Goal: Task Accomplishment & Management: Manage account settings

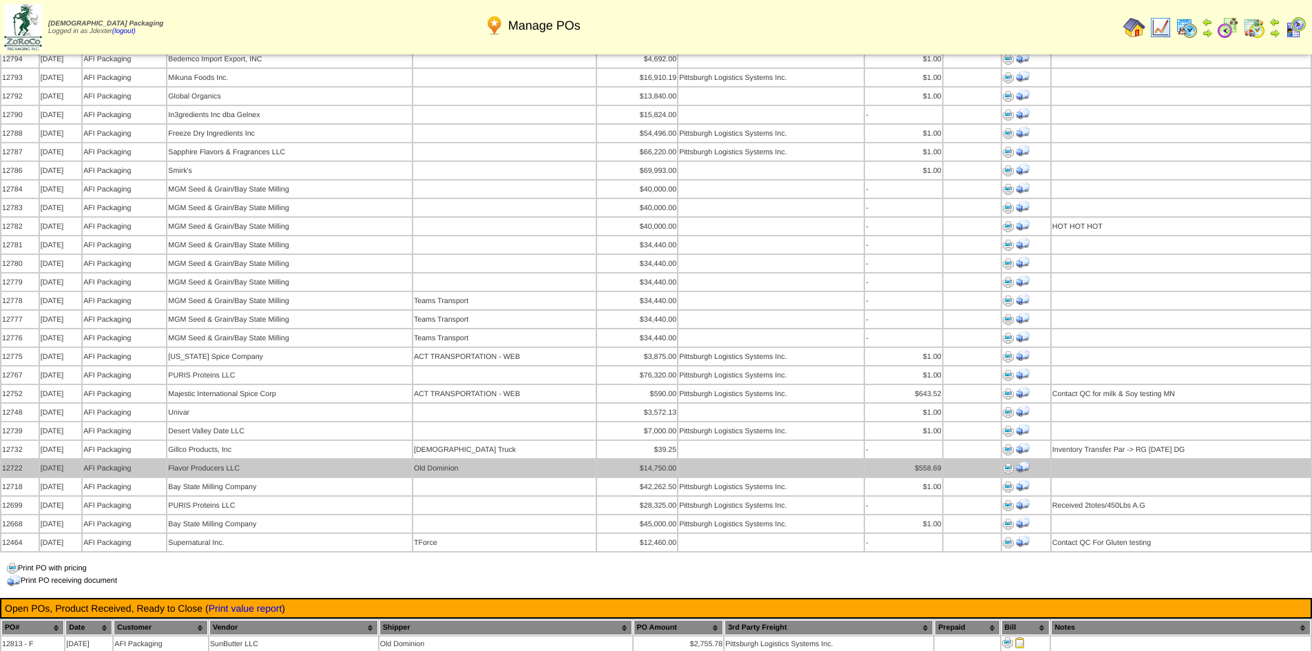
scroll to position [964, 0]
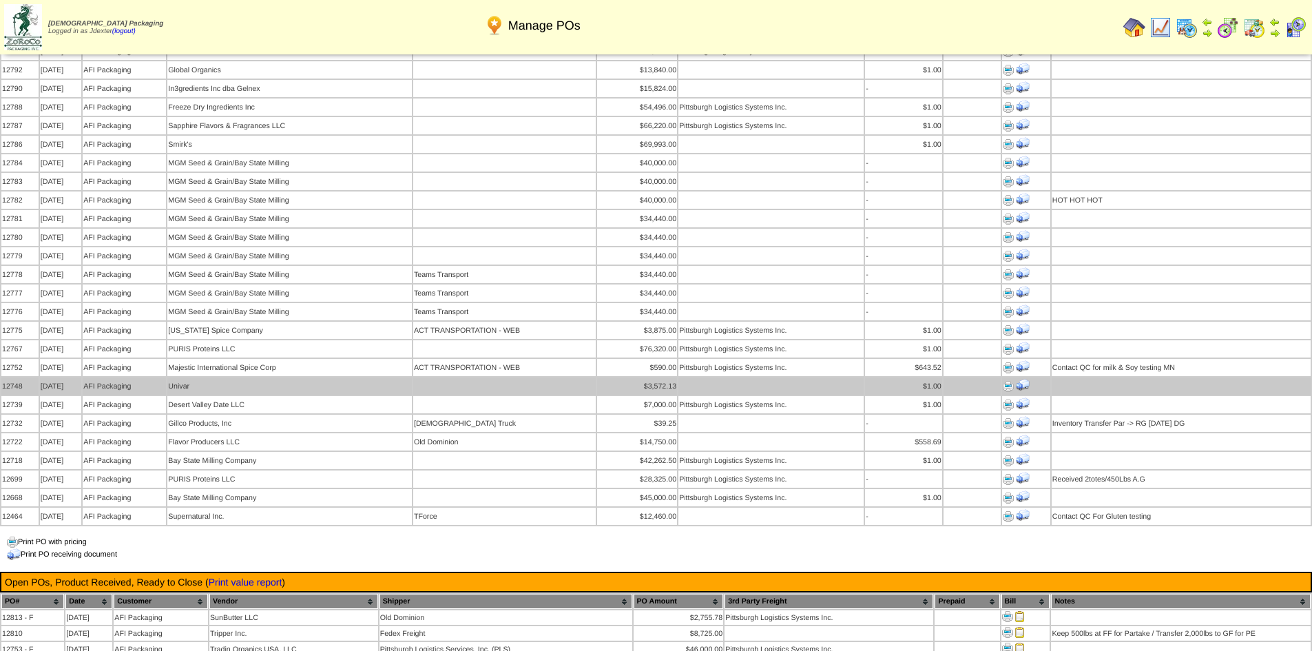
click at [1007, 381] on img at bounding box center [1008, 386] width 11 height 11
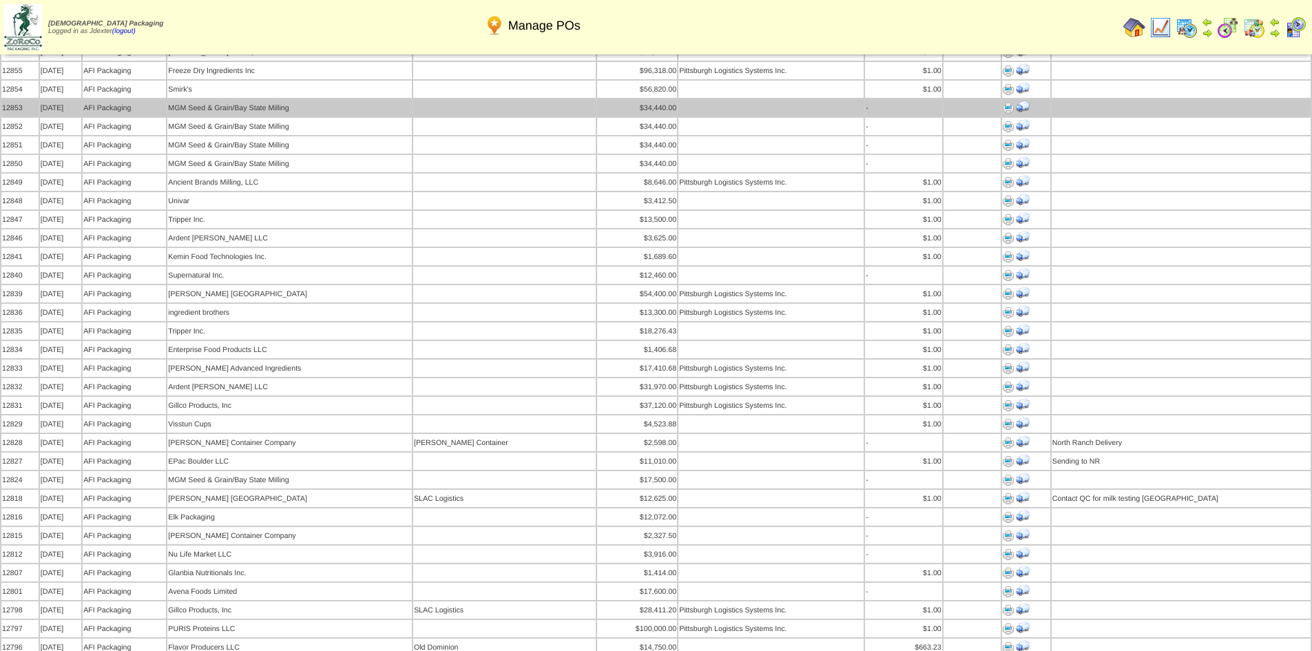
scroll to position [344, 0]
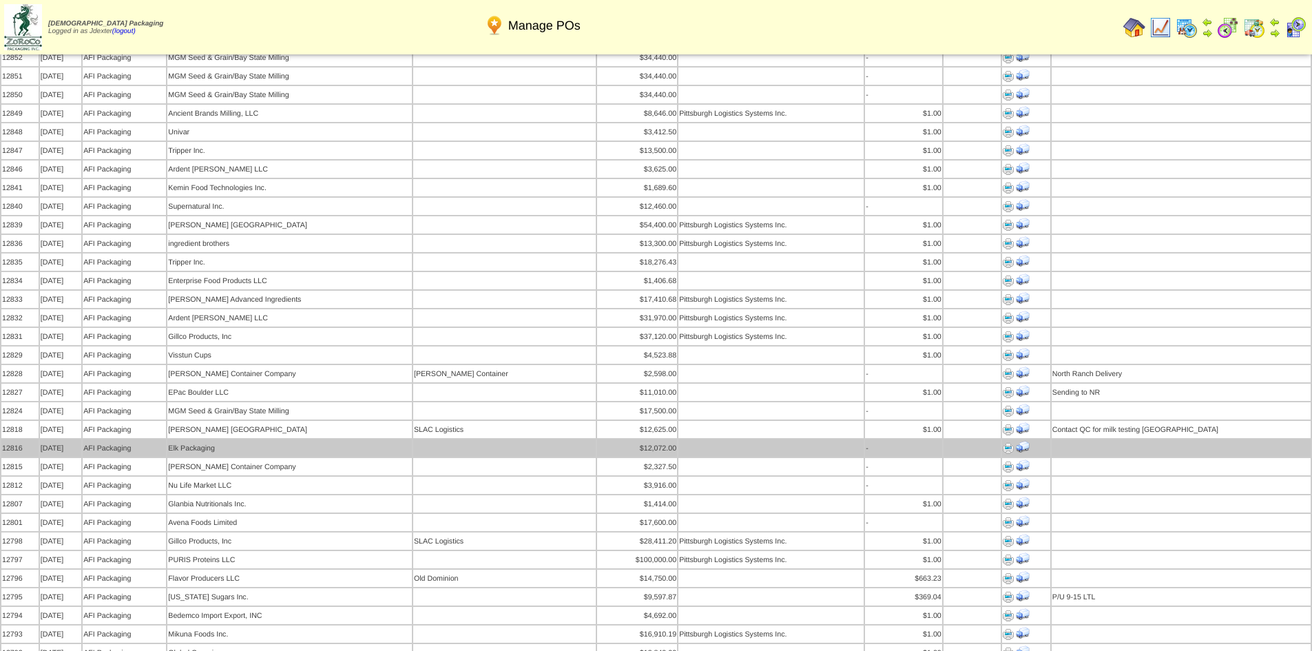
click at [1005, 443] on img at bounding box center [1008, 448] width 11 height 11
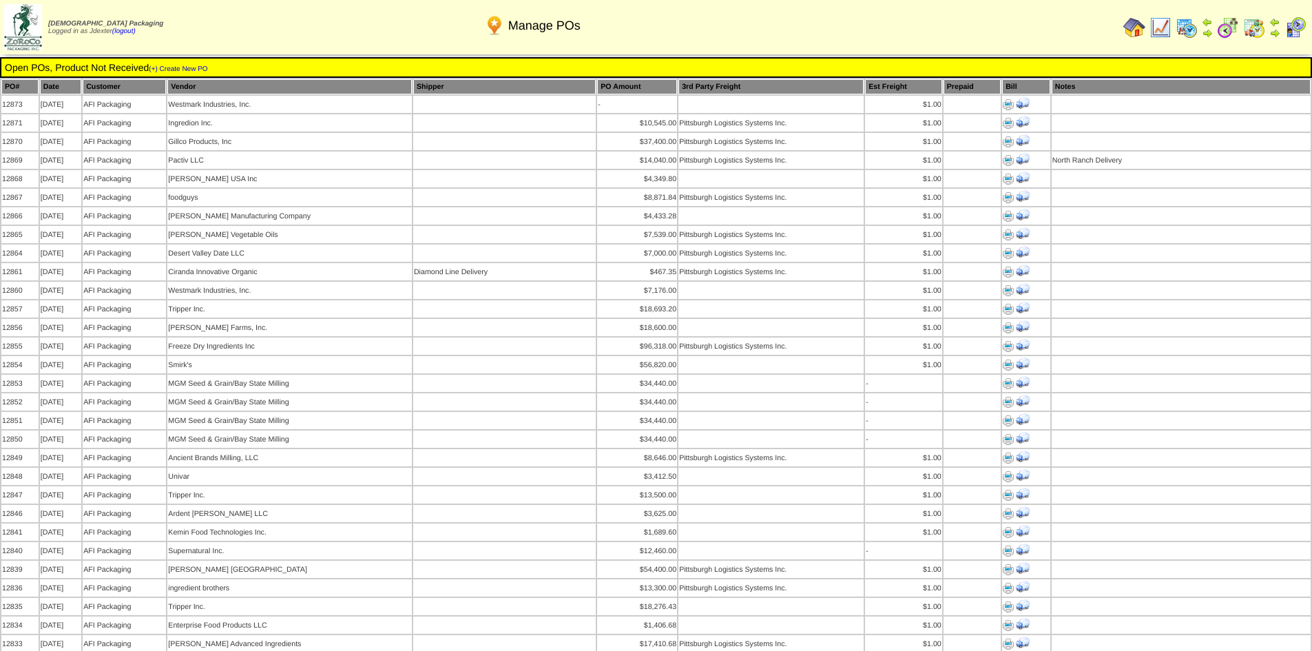
scroll to position [344, 0]
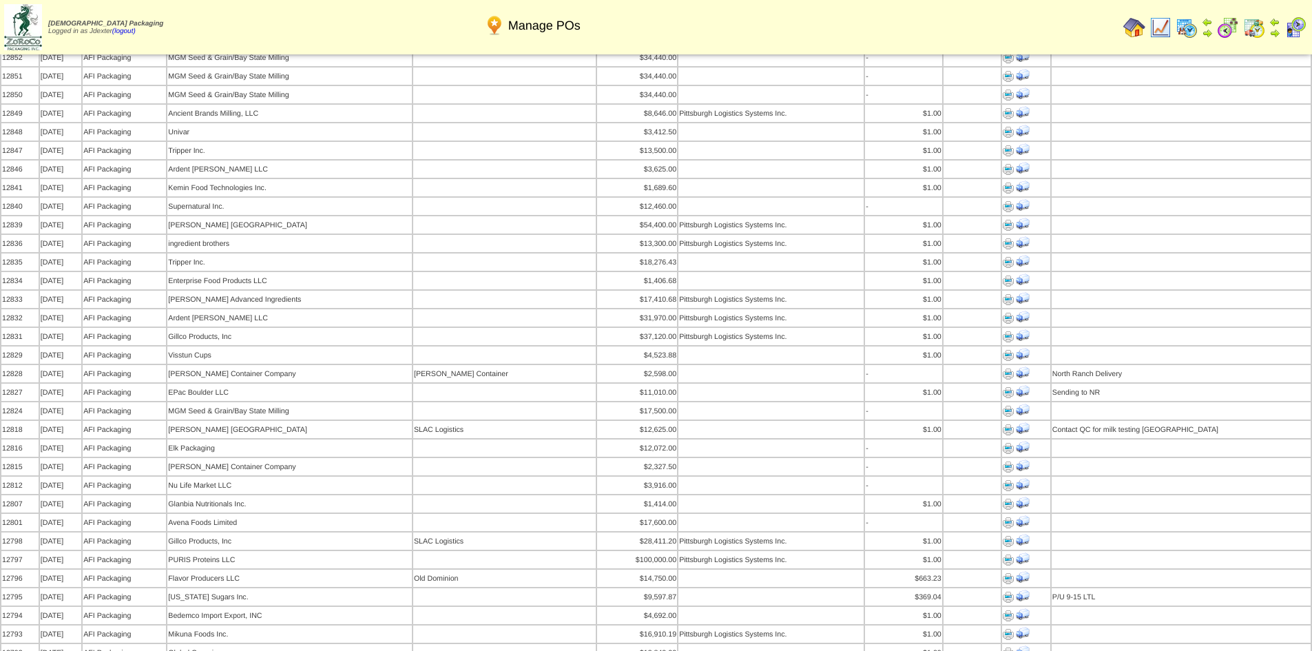
click at [1272, 26] on img at bounding box center [1274, 22] width 11 height 11
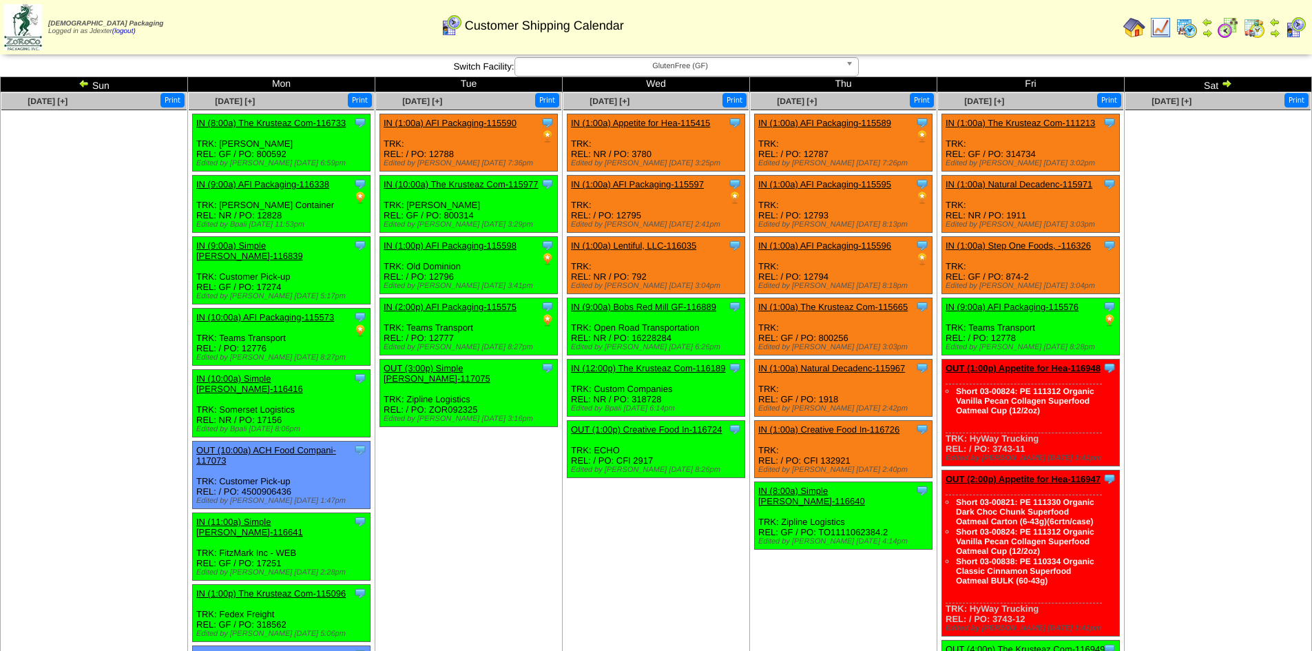
click at [1230, 81] on img at bounding box center [1226, 83] width 11 height 11
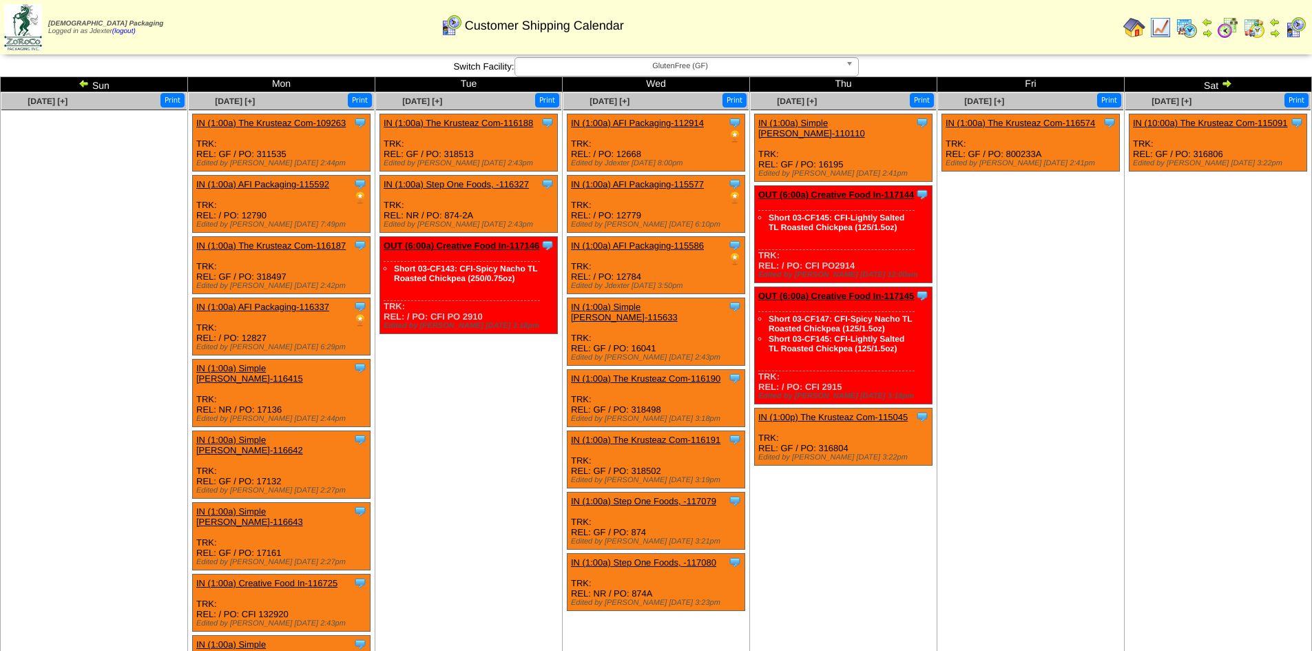
drag, startPoint x: 0, startPoint y: 0, endPoint x: 1229, endPoint y: 80, distance: 1231.7
click at [1229, 80] on img at bounding box center [1226, 83] width 11 height 11
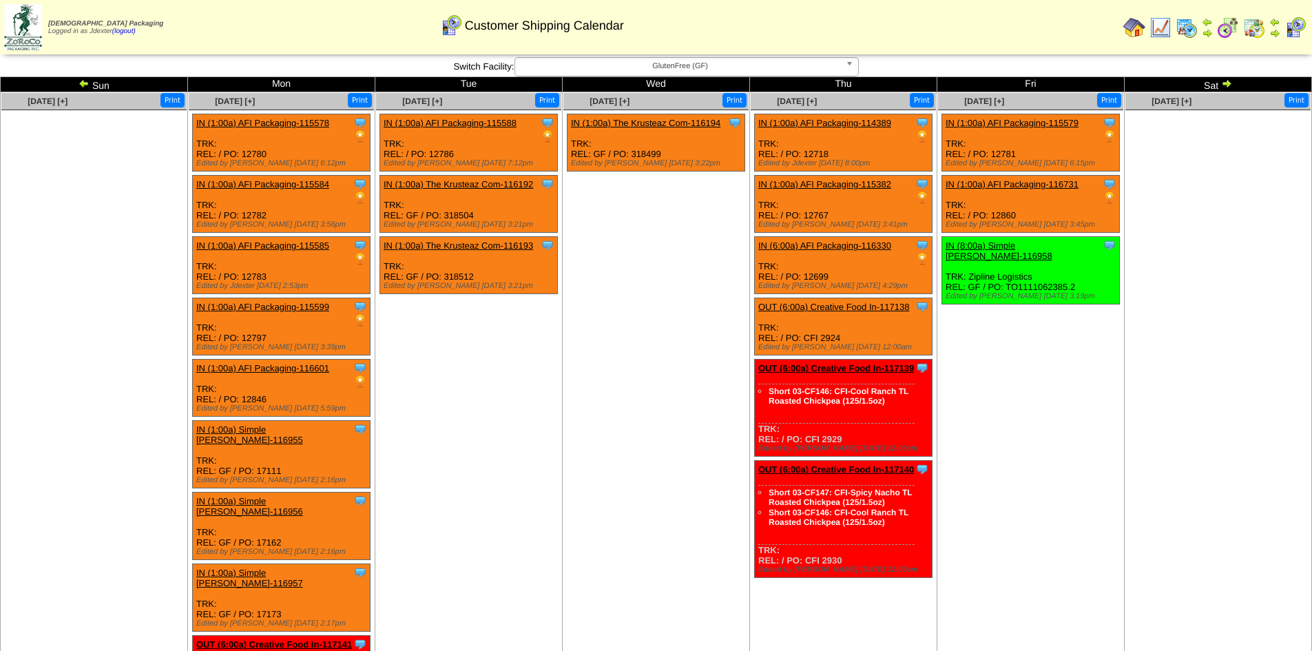
click at [1227, 82] on img at bounding box center [1226, 83] width 11 height 11
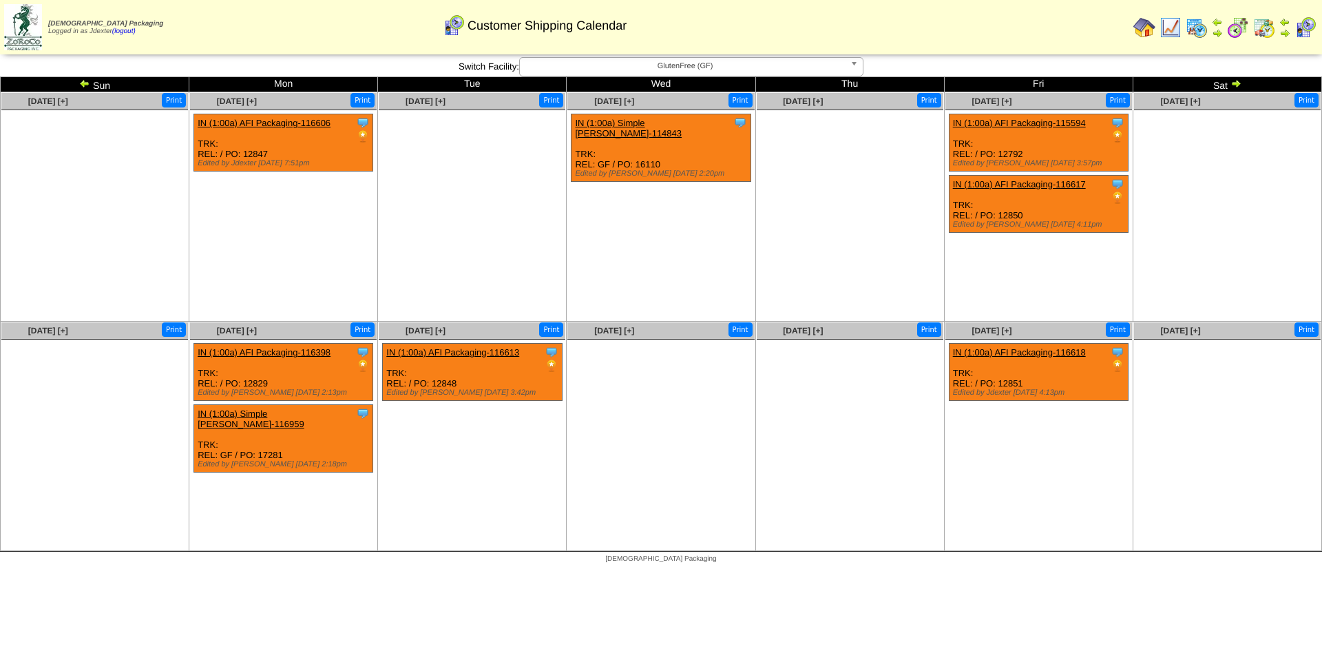
click at [1227, 82] on td "Sat" at bounding box center [1227, 84] width 189 height 15
click at [1237, 80] on img at bounding box center [1235, 83] width 11 height 11
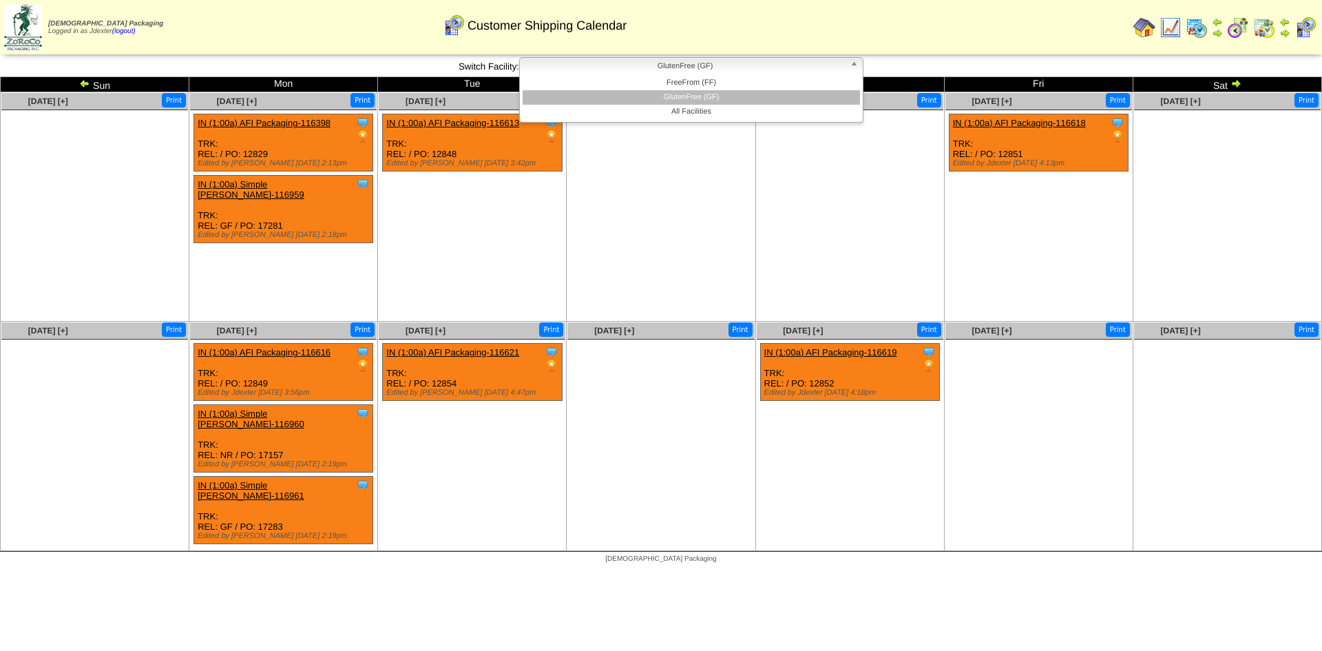
click at [748, 65] on span "GlutenFree (GF)" at bounding box center [684, 66] width 319 height 17
click at [726, 85] on li "FreeFrom (FF)" at bounding box center [691, 83] width 337 height 14
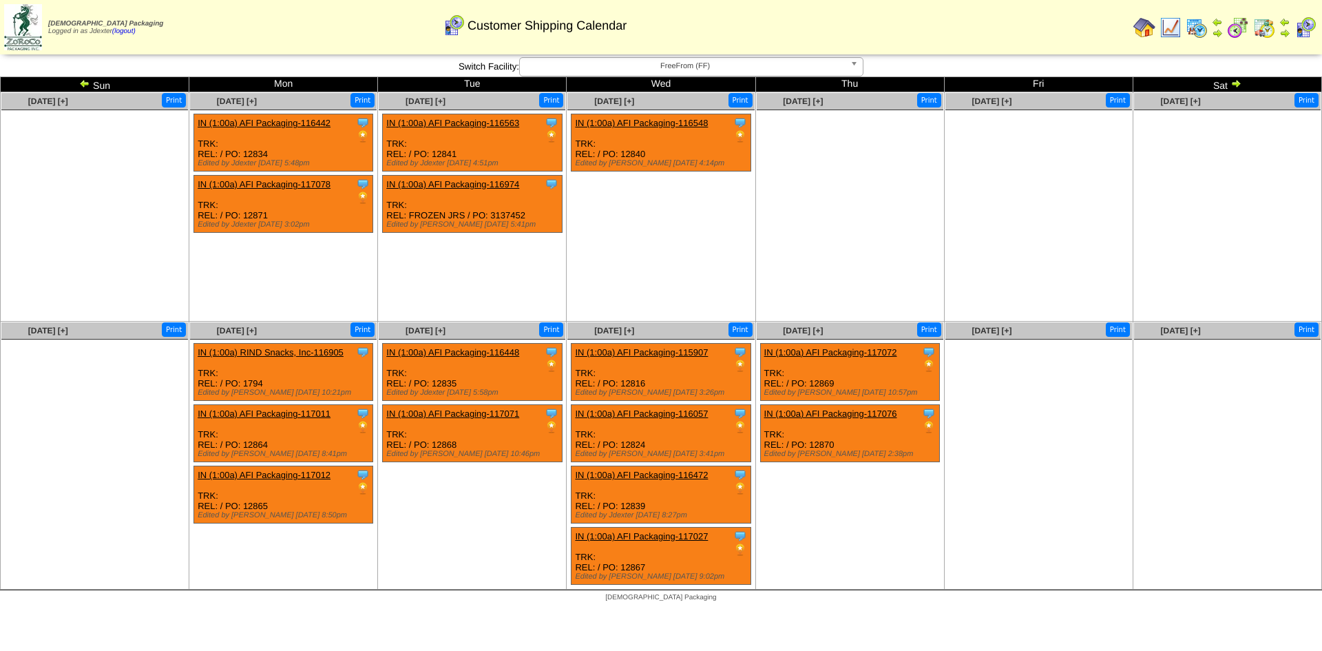
click at [684, 347] on link "IN (1:00a) AFI Packaging-115907" at bounding box center [641, 352] width 133 height 10
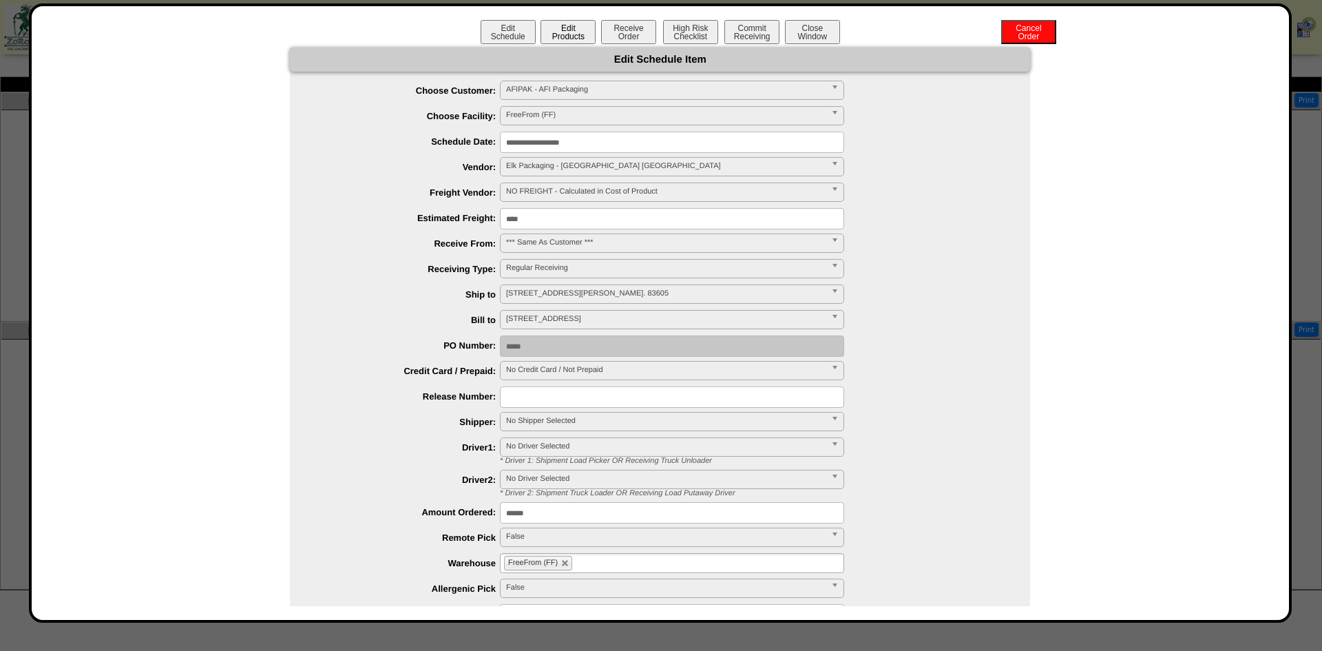
click at [576, 30] on button "Edit Products" at bounding box center [568, 32] width 55 height 24
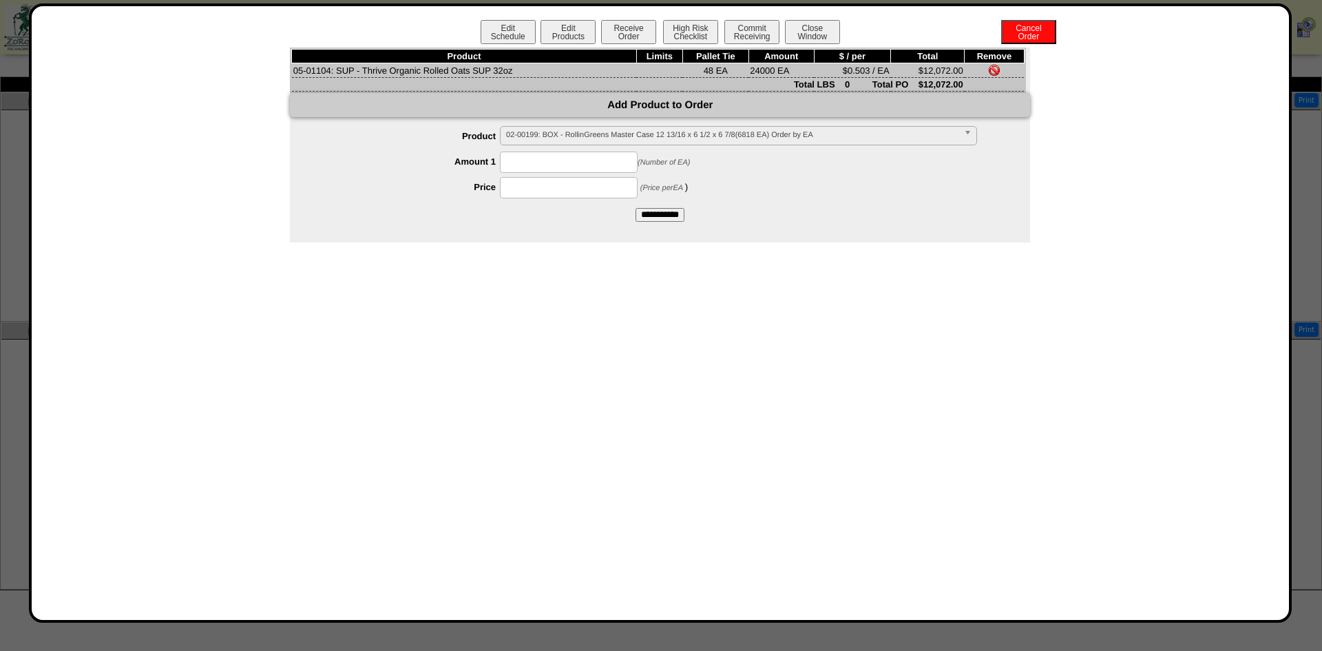
click at [740, 134] on span "02-00199: BOX - RollinGreens Master Case 12 13/16 x 6 1/2 x 6 7/8(6818 EA) Orde…" at bounding box center [732, 135] width 452 height 17
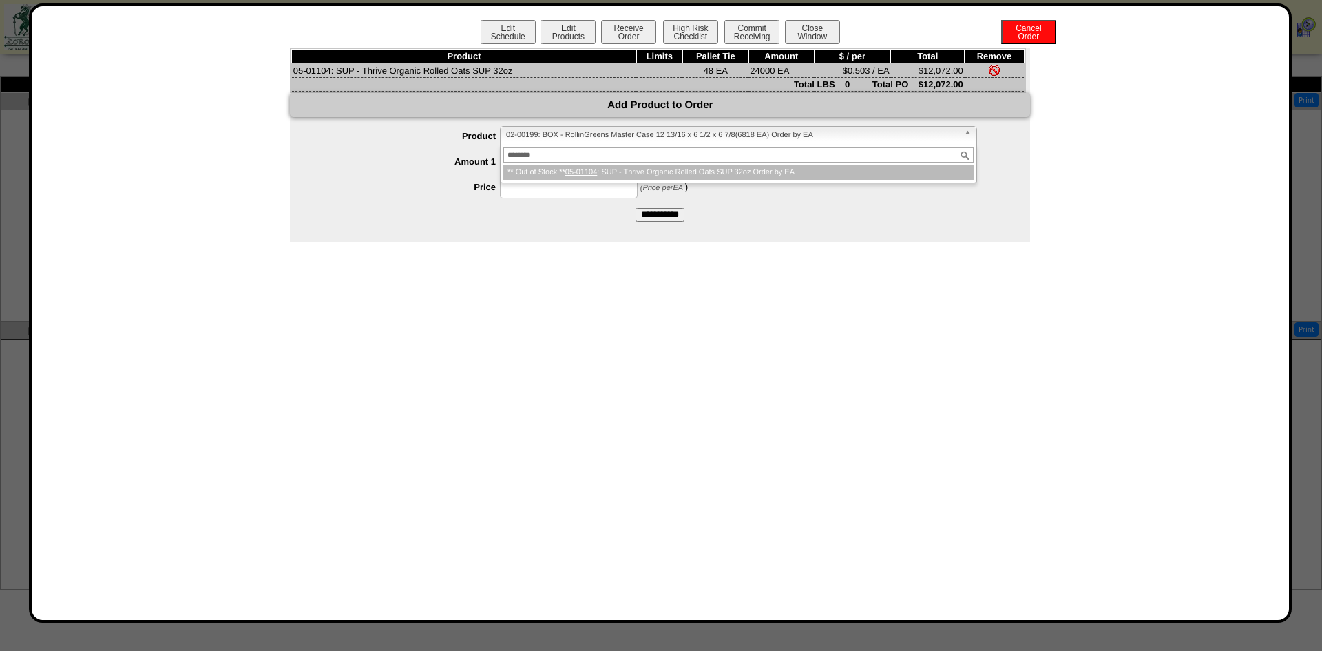
type input "********"
click at [742, 169] on li "** Out of Stock ** 05-01104 : SUP - Thrive Organic Rolled Oats SUP 32oz Order b…" at bounding box center [738, 172] width 470 height 14
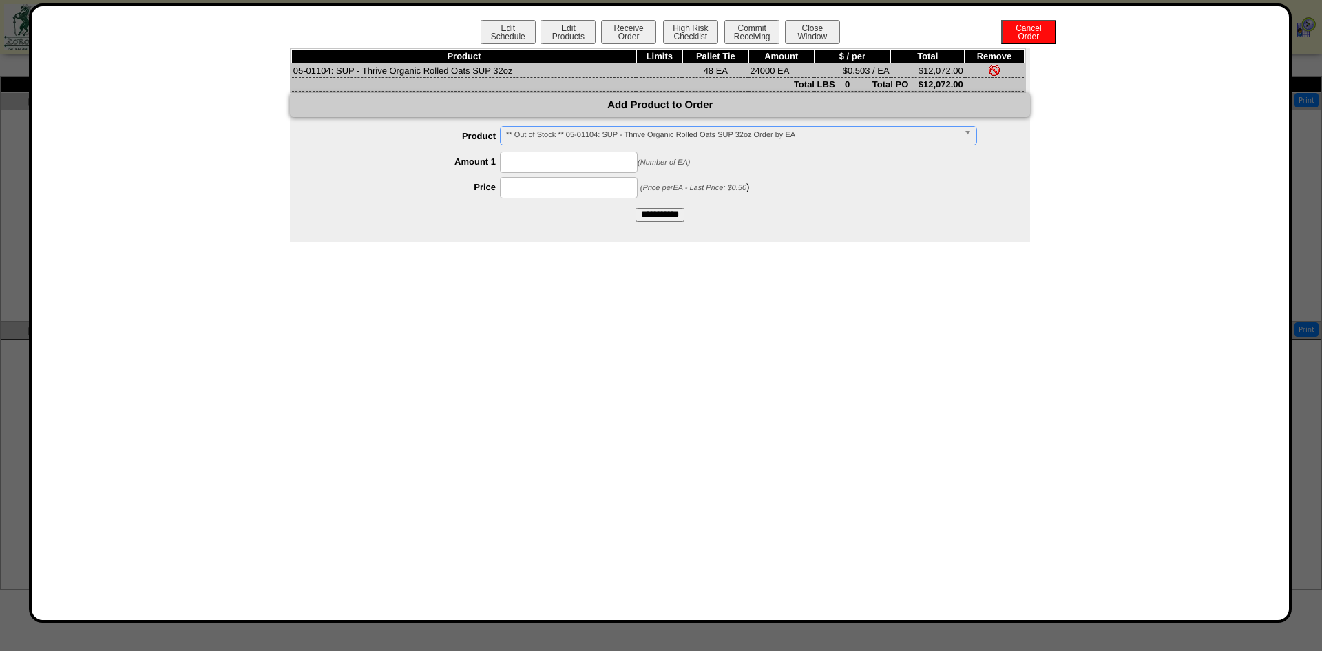
click at [596, 160] on input at bounding box center [569, 161] width 138 height 21
type input "*****"
click at [579, 191] on input at bounding box center [569, 187] width 138 height 21
type input "****"
click at [757, 326] on div "Edit Schedule Edit Products Receive Order High Risk Checklist Commit Receiving …" at bounding box center [660, 313] width 1230 height 586
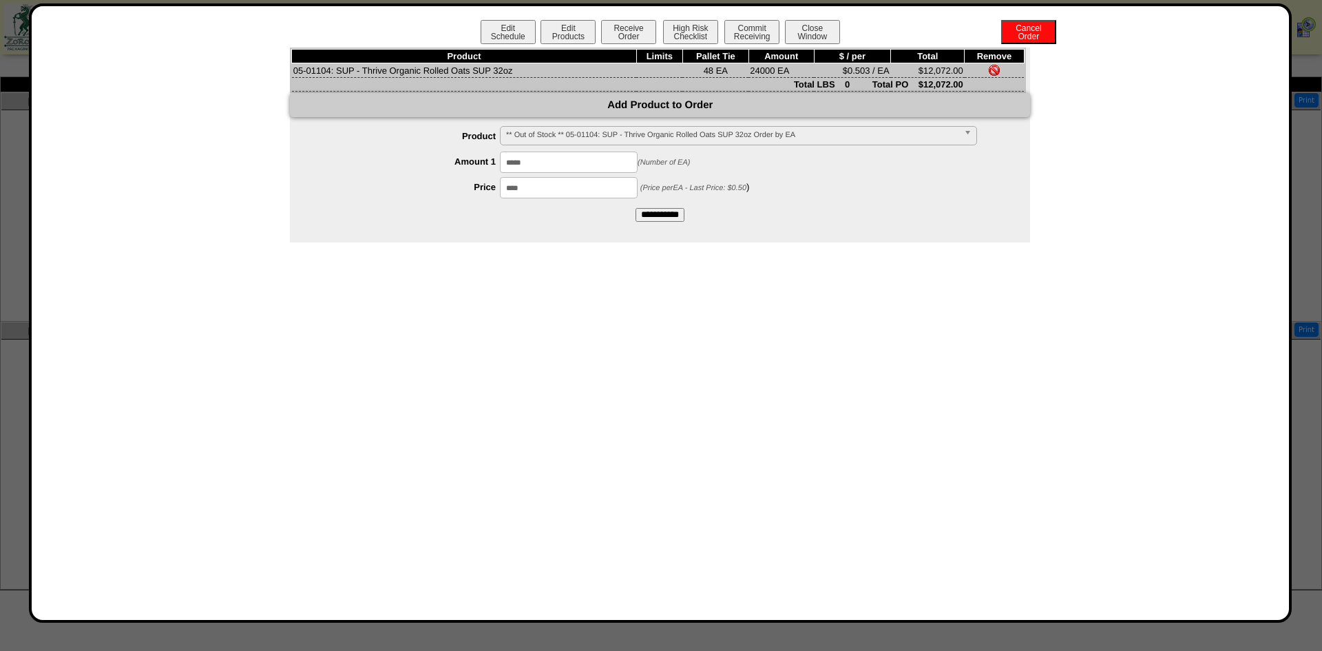
click at [669, 217] on input "**********" at bounding box center [660, 215] width 49 height 14
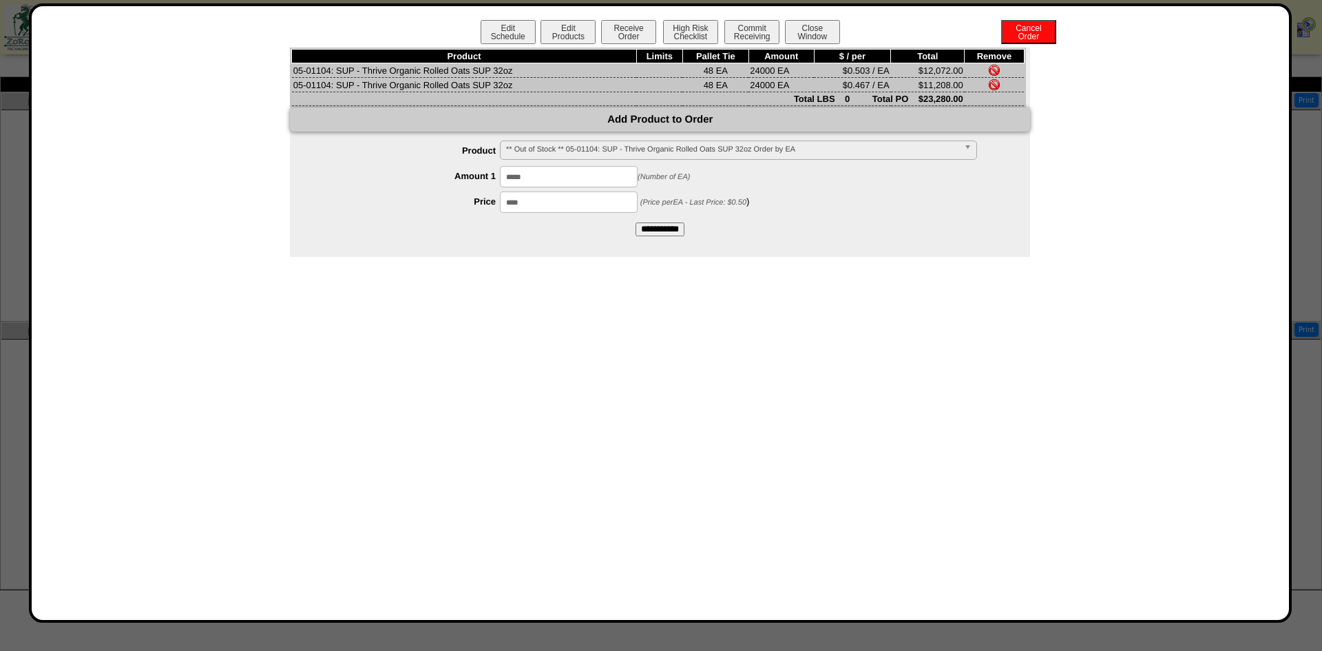
click at [996, 65] on img at bounding box center [994, 70] width 11 height 11
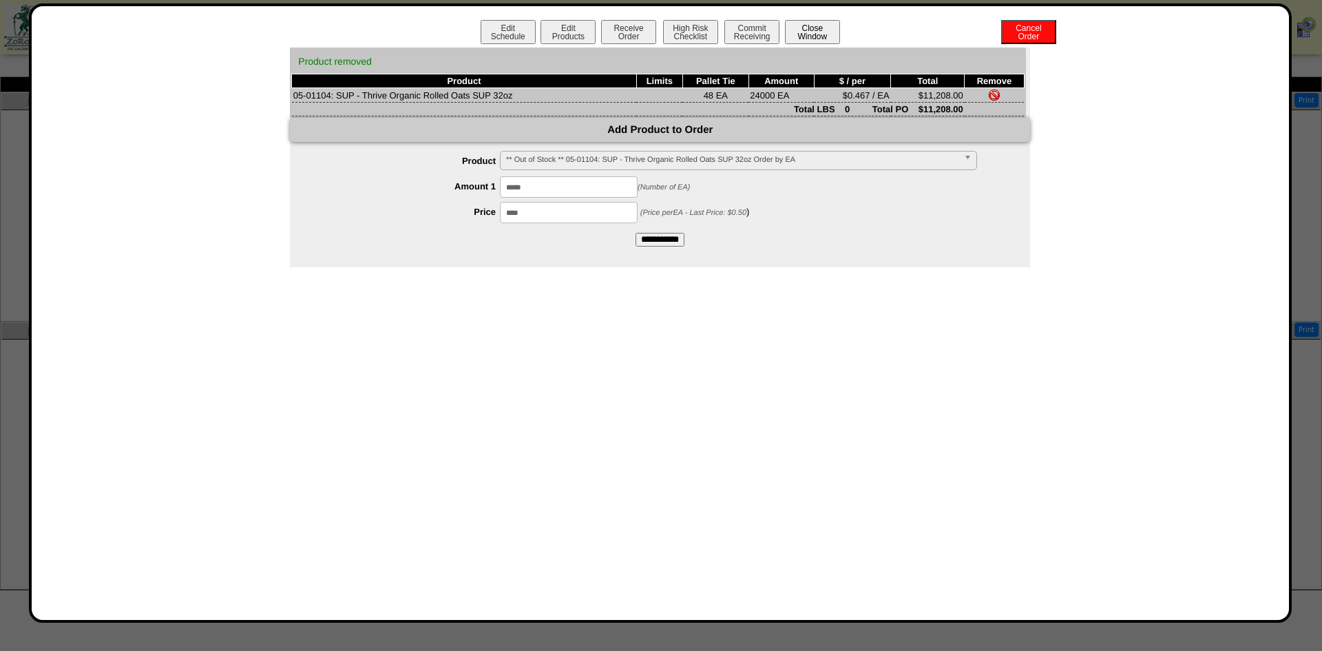
click at [823, 32] on button "Close Window" at bounding box center [812, 32] width 55 height 24
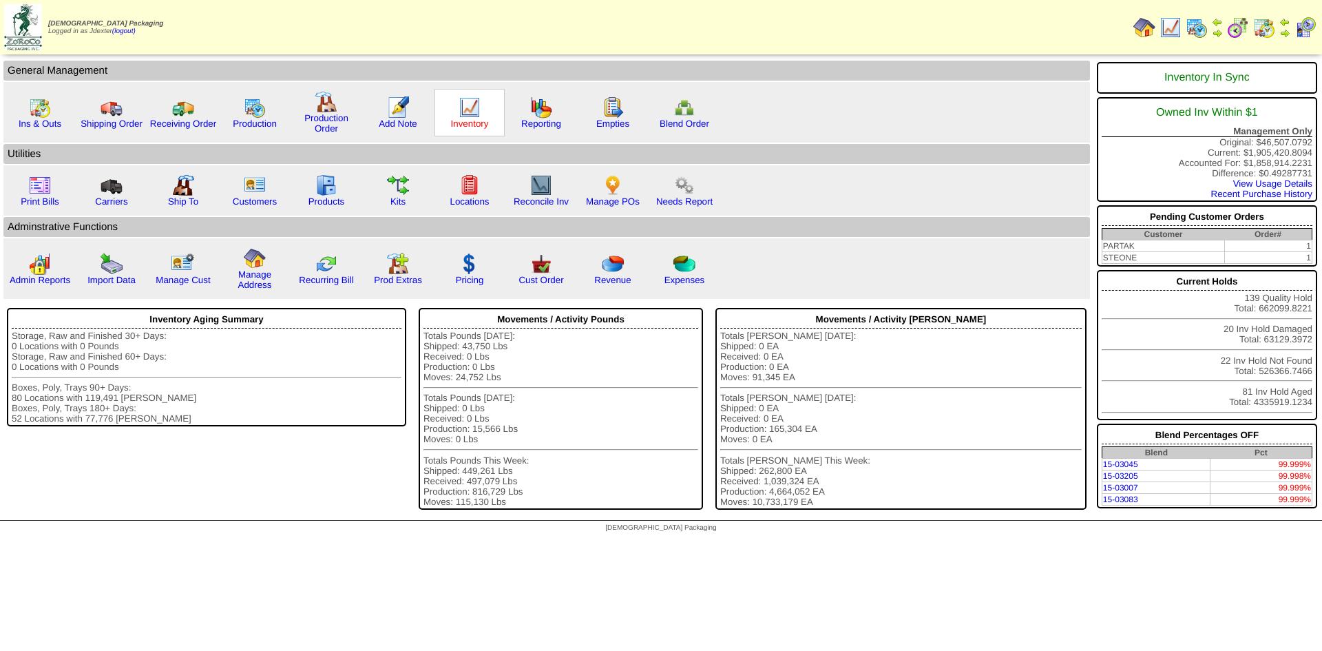
click at [479, 123] on link "Inventory" at bounding box center [470, 123] width 38 height 10
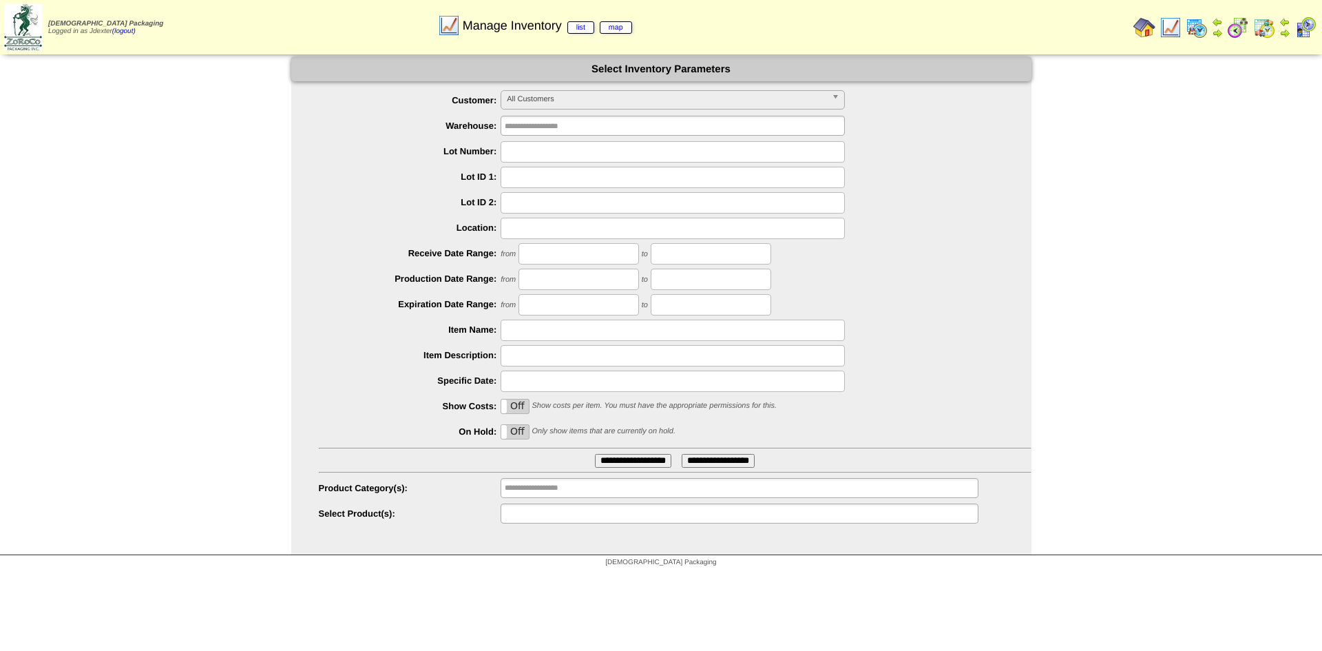
click at [554, 507] on input "text" at bounding box center [549, 513] width 88 height 17
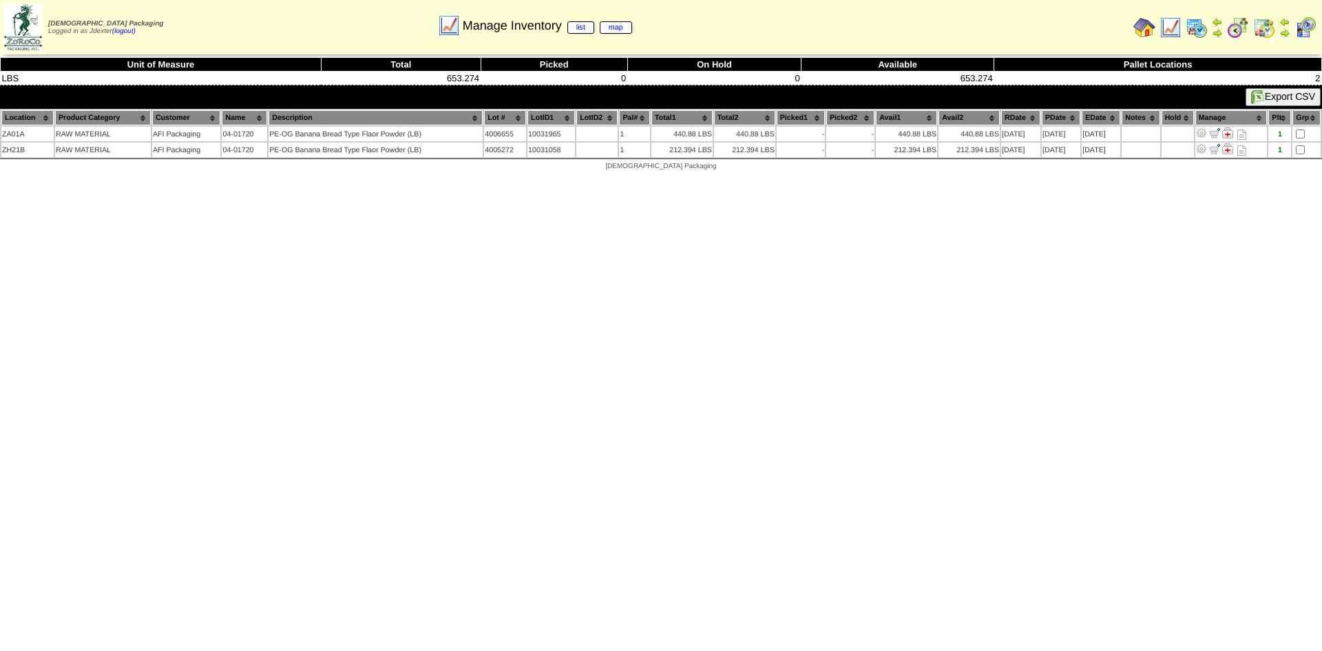
click at [1141, 20] on img at bounding box center [1144, 28] width 22 height 22
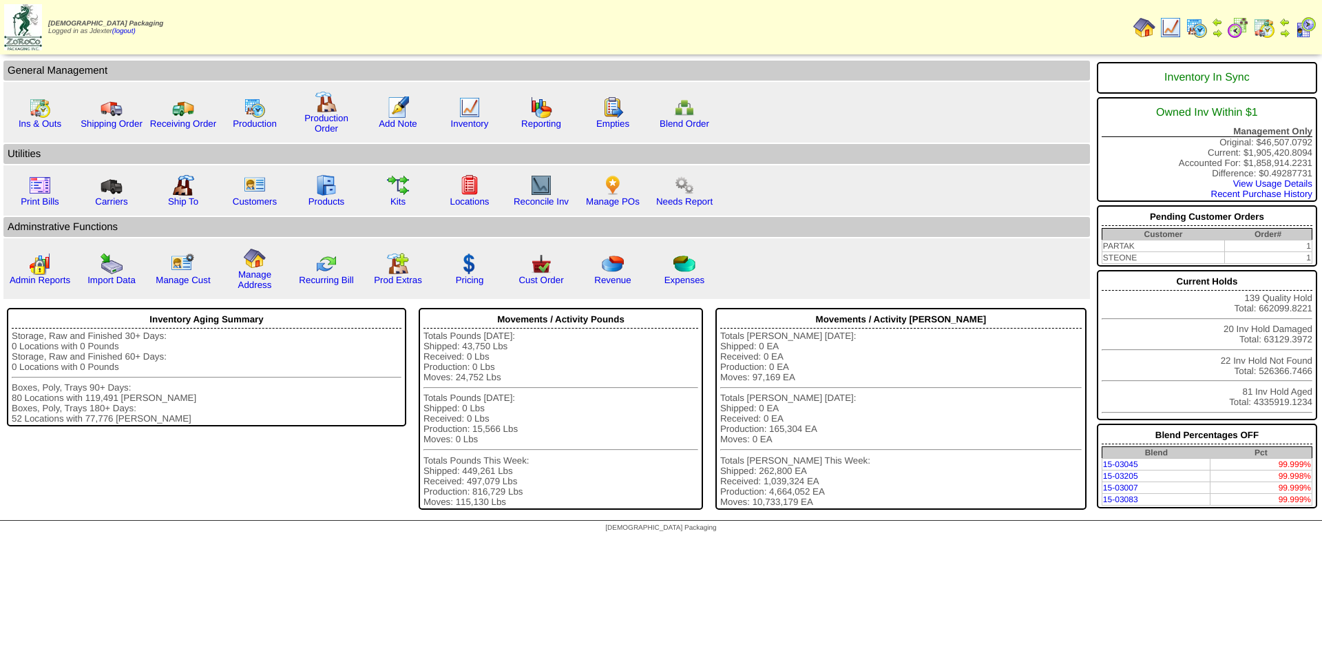
click at [1284, 28] on img at bounding box center [1284, 33] width 11 height 11
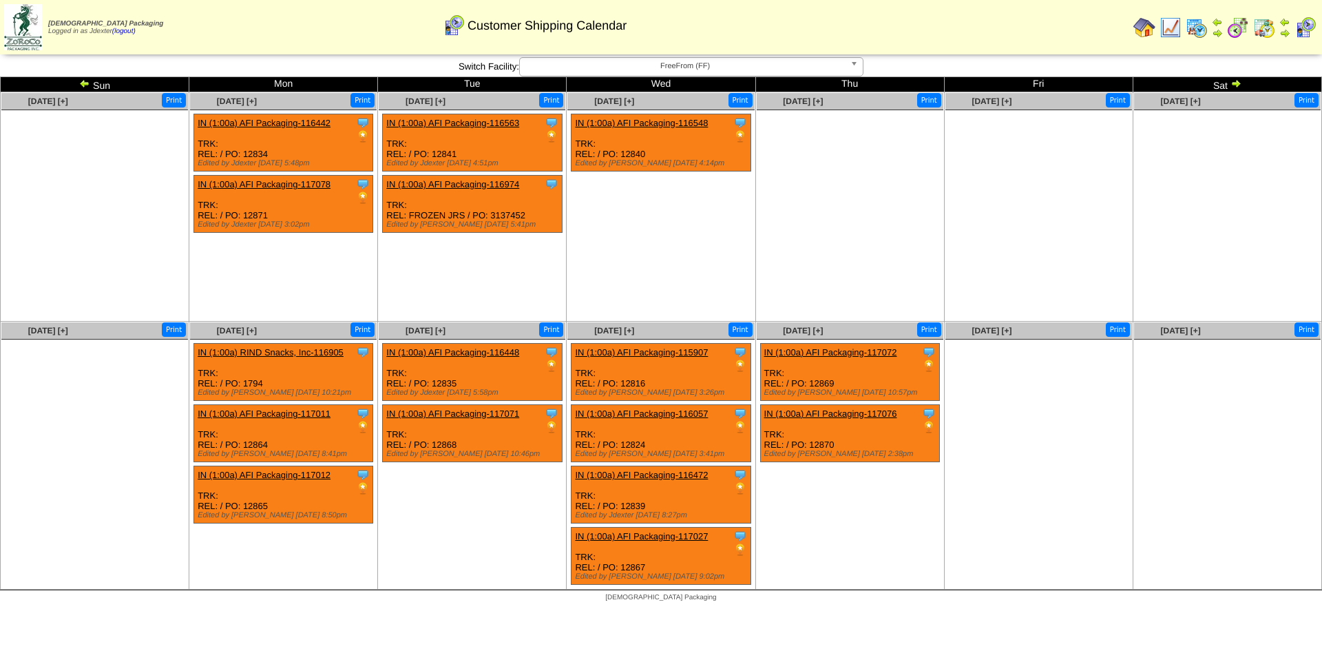
click at [698, 61] on span "FreeFrom (FF)" at bounding box center [684, 66] width 319 height 17
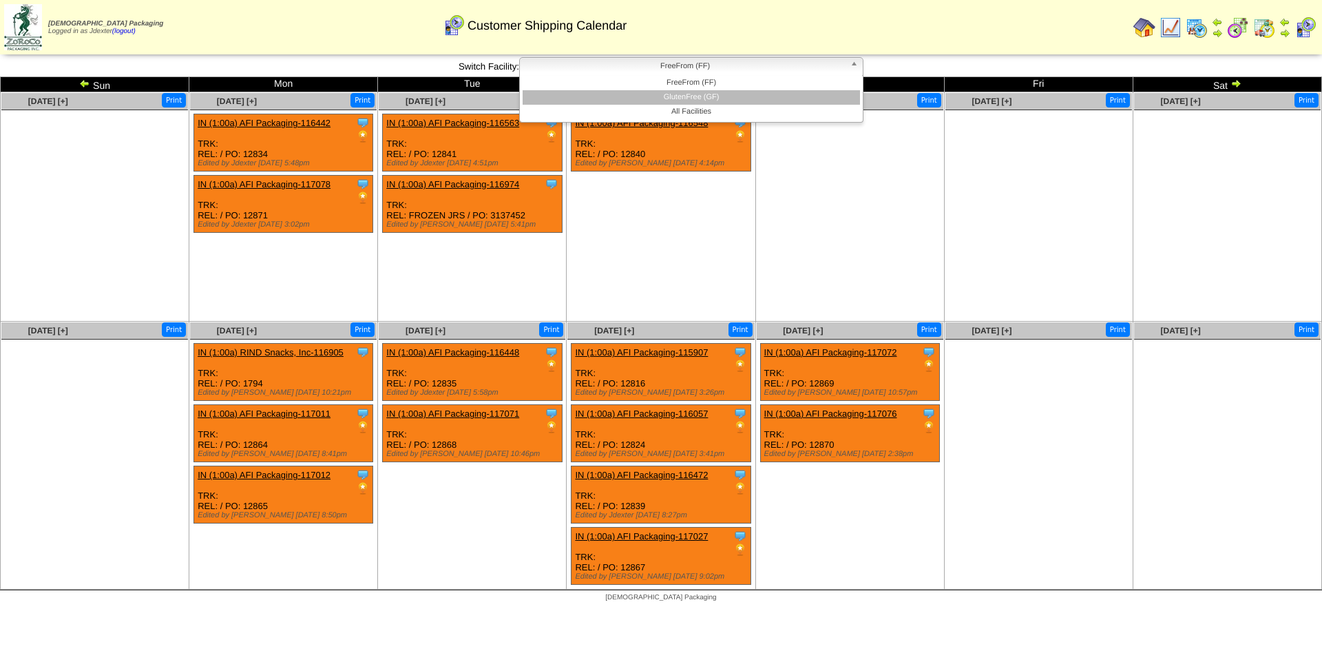
click at [704, 94] on li "GlutenFree (GF)" at bounding box center [691, 97] width 337 height 14
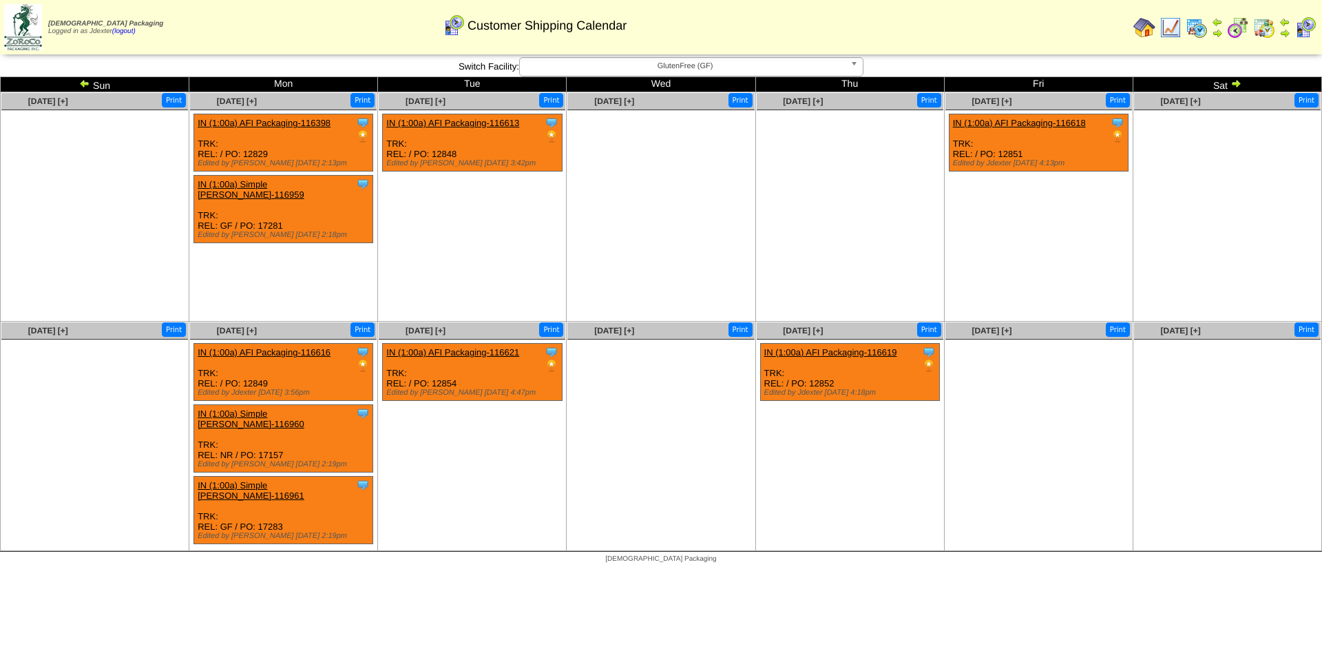
click at [82, 78] on img at bounding box center [84, 83] width 11 height 11
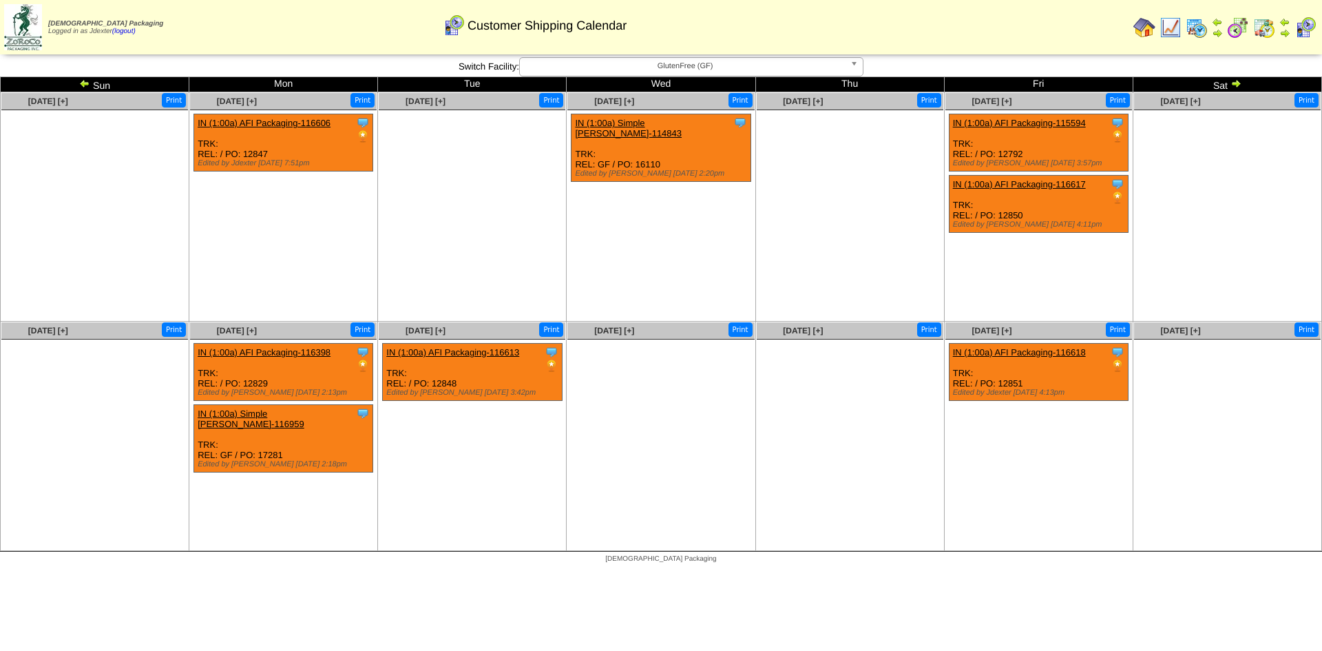
click at [82, 78] on img at bounding box center [84, 83] width 11 height 11
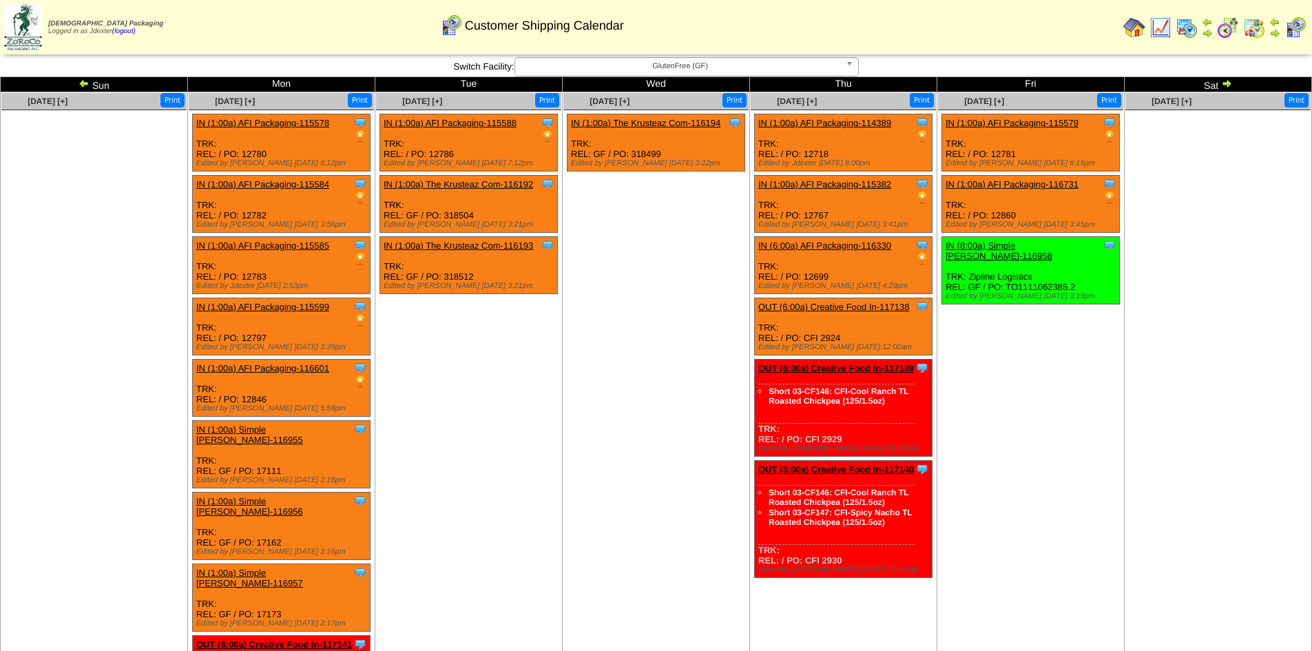
click at [86, 80] on img at bounding box center [83, 83] width 11 height 11
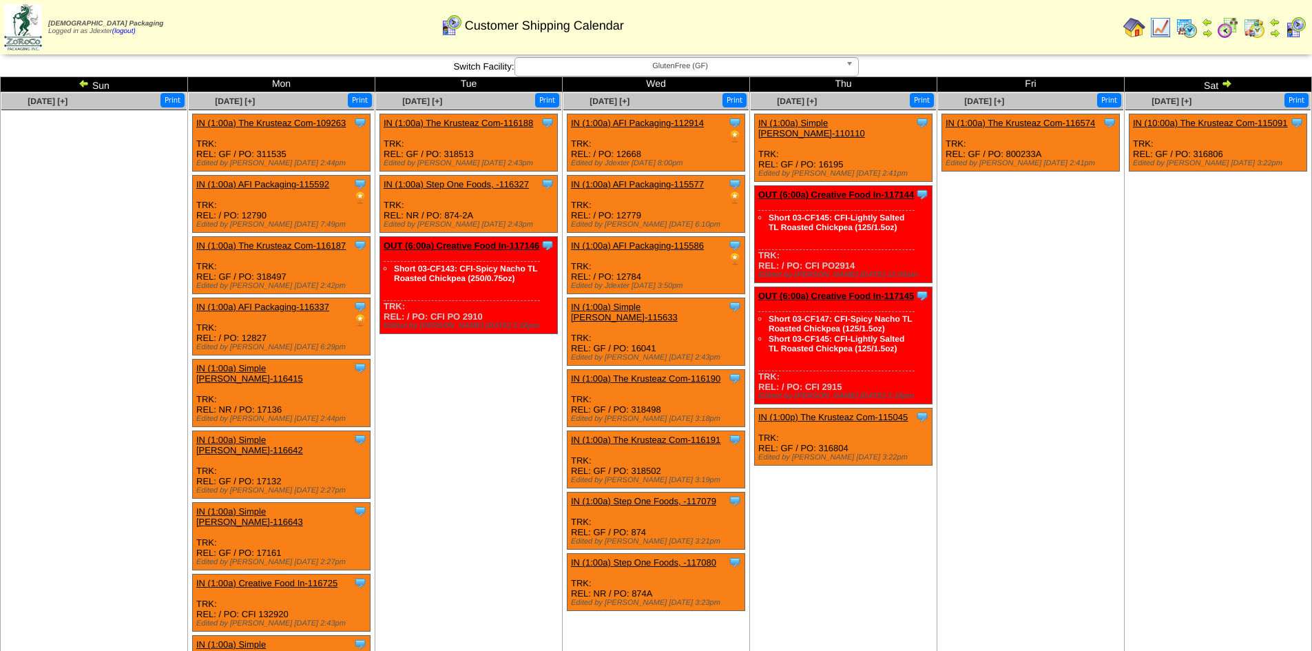
click at [83, 80] on img at bounding box center [83, 83] width 11 height 11
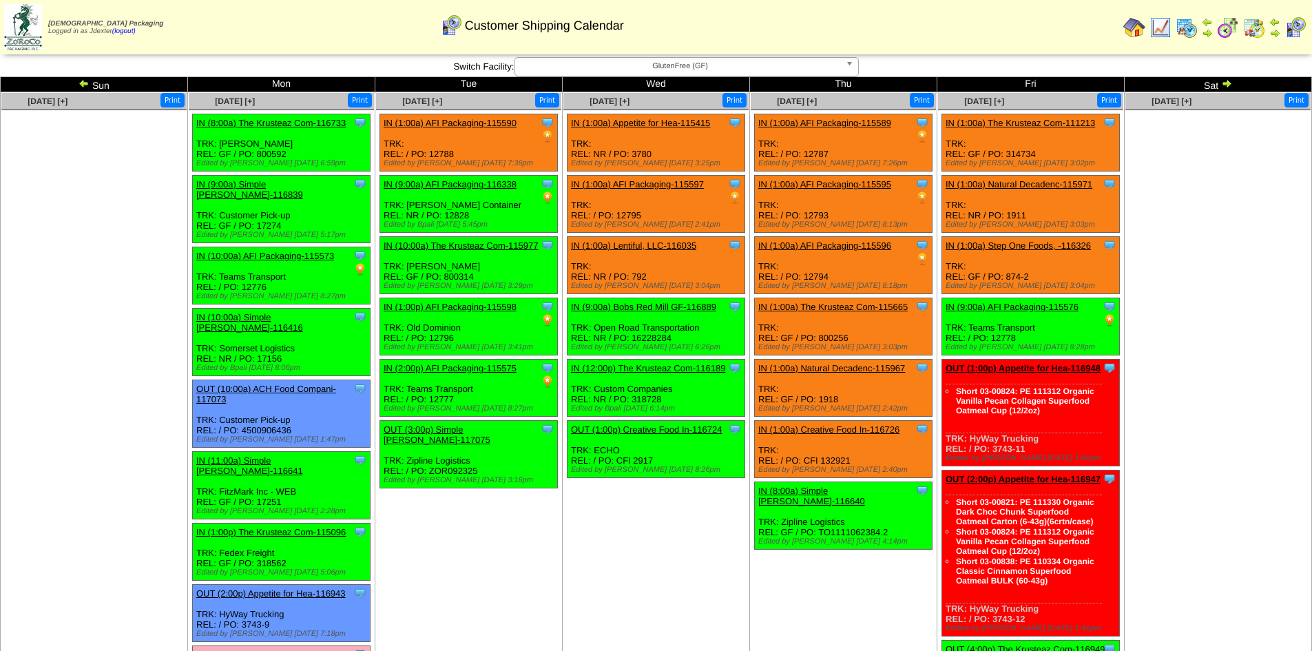
click at [852, 123] on link "IN (1:00a) AFI Packaging-115589" at bounding box center [824, 123] width 133 height 10
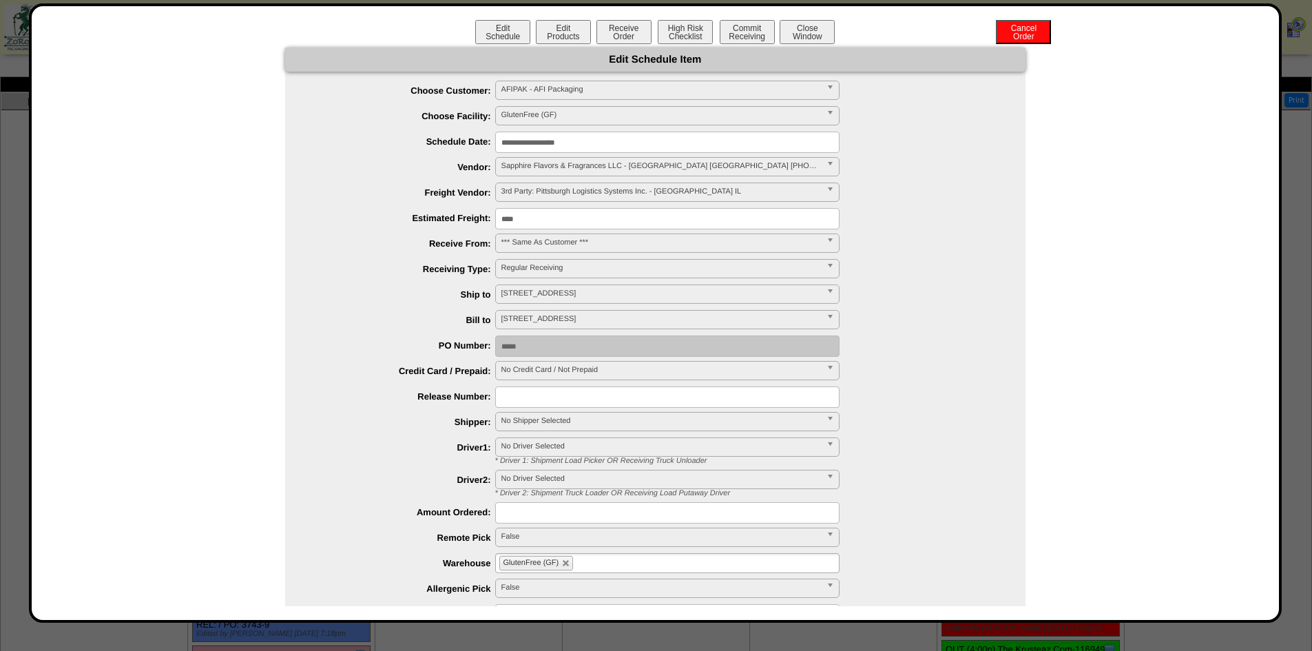
click at [559, 138] on input "**********" at bounding box center [667, 142] width 344 height 21
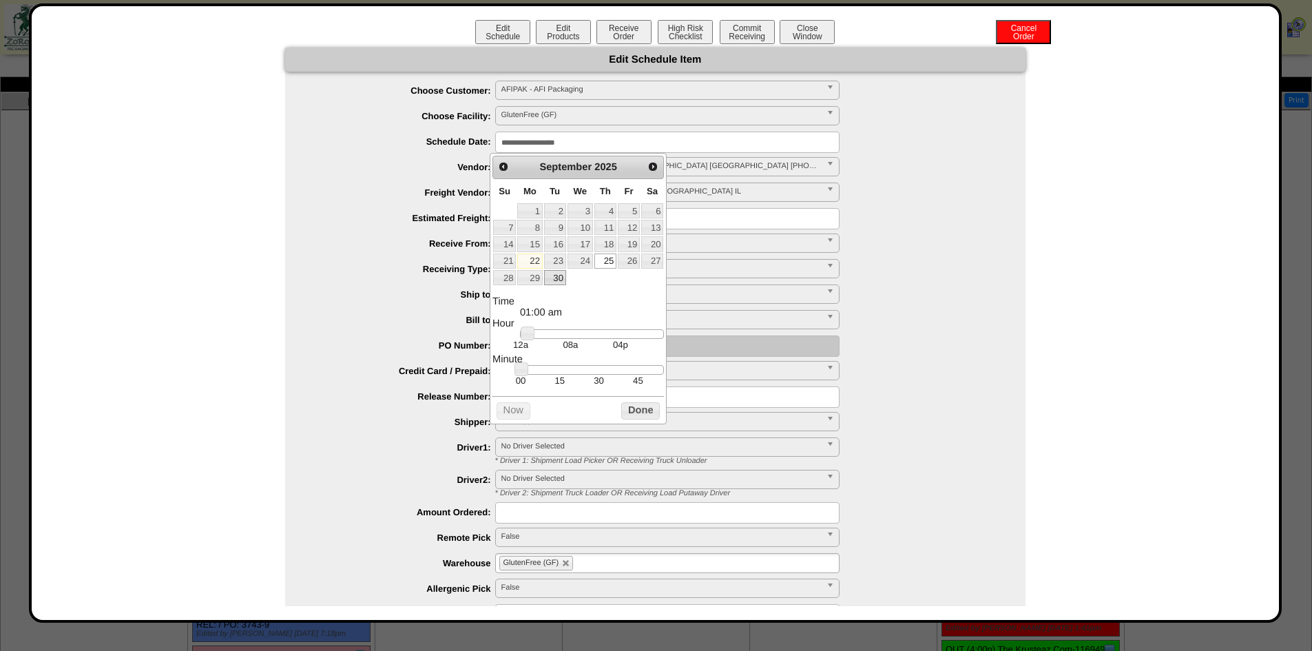
click at [553, 280] on link "30" at bounding box center [555, 277] width 22 height 15
type input "**********"
click at [644, 419] on button "Done" at bounding box center [640, 410] width 39 height 17
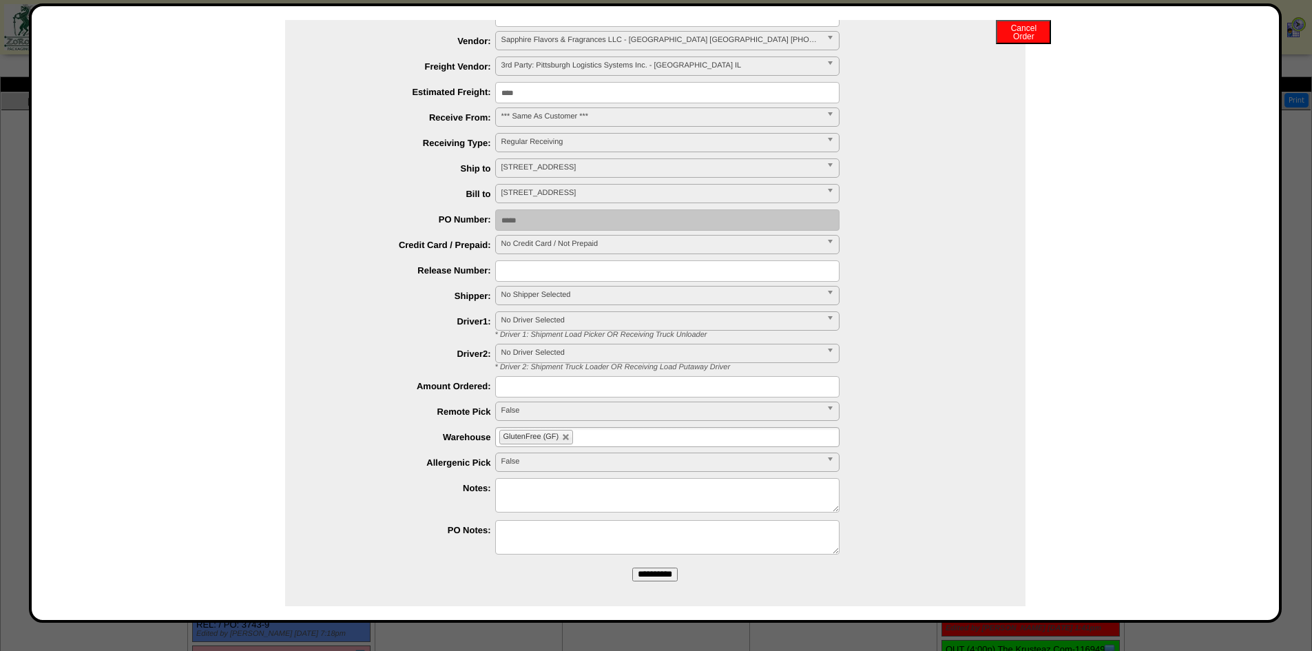
scroll to position [133, 0]
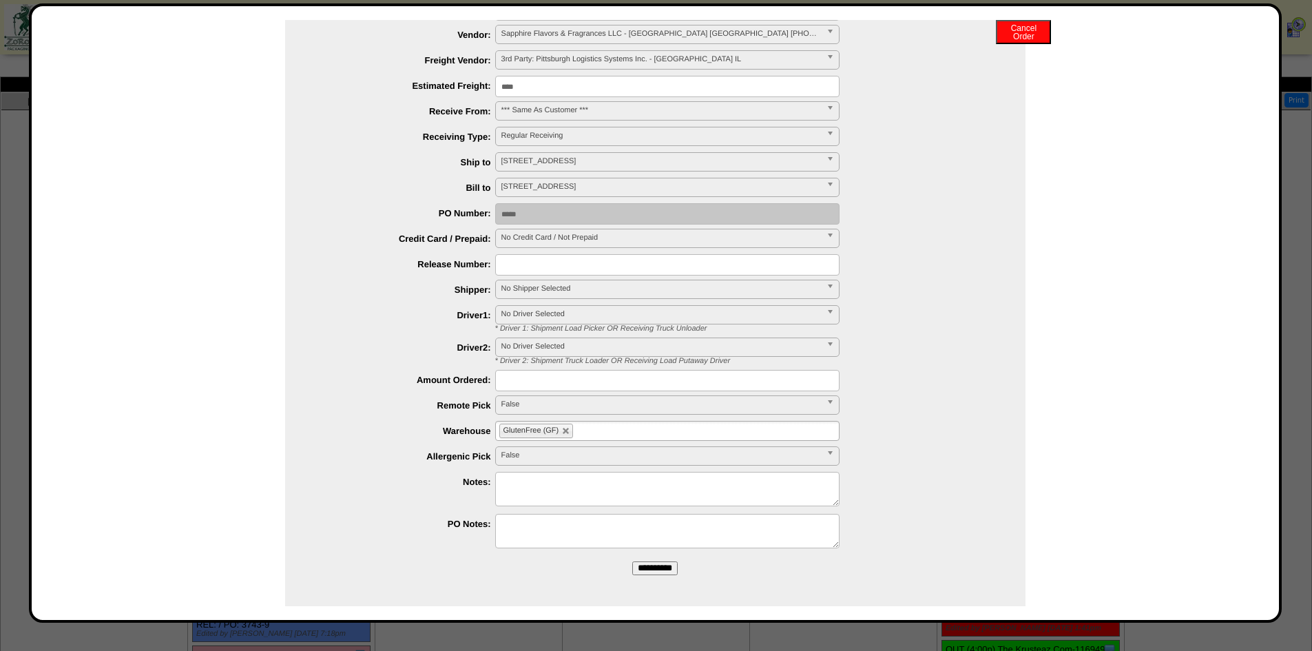
drag, startPoint x: 638, startPoint y: 569, endPoint x: 720, endPoint y: 88, distance: 488.2
click at [638, 569] on input "**********" at bounding box center [654, 568] width 45 height 14
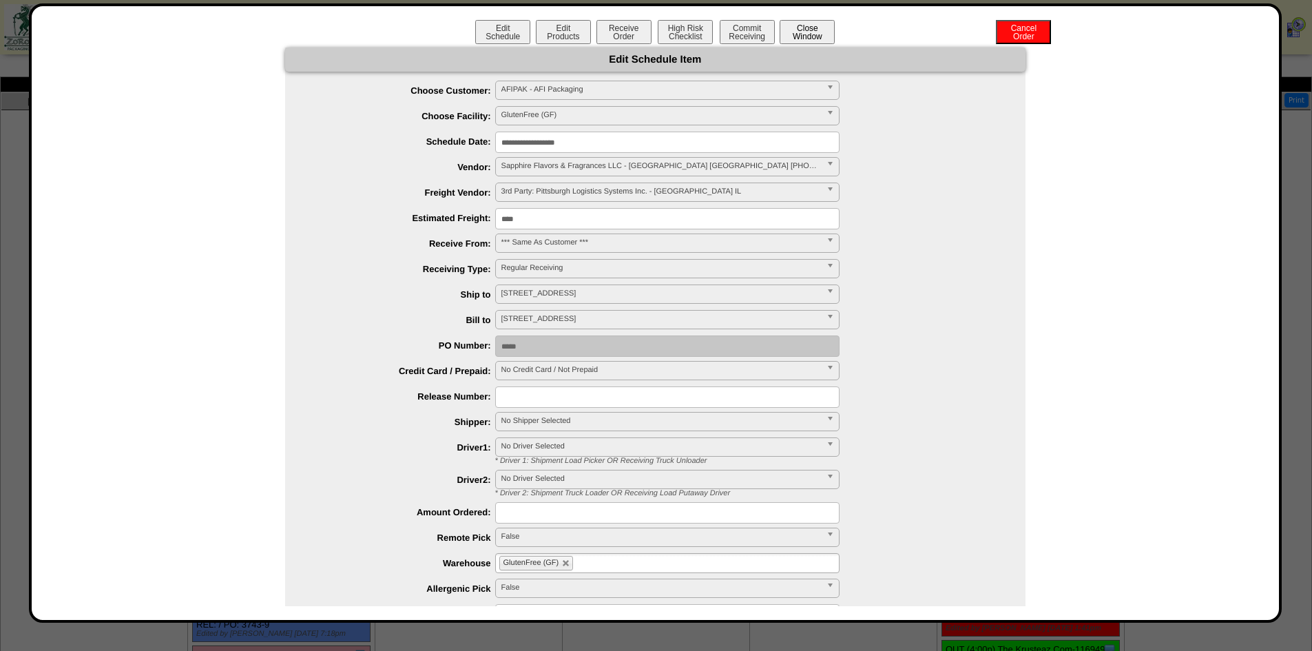
click at [811, 32] on button "Close Window" at bounding box center [806, 32] width 55 height 24
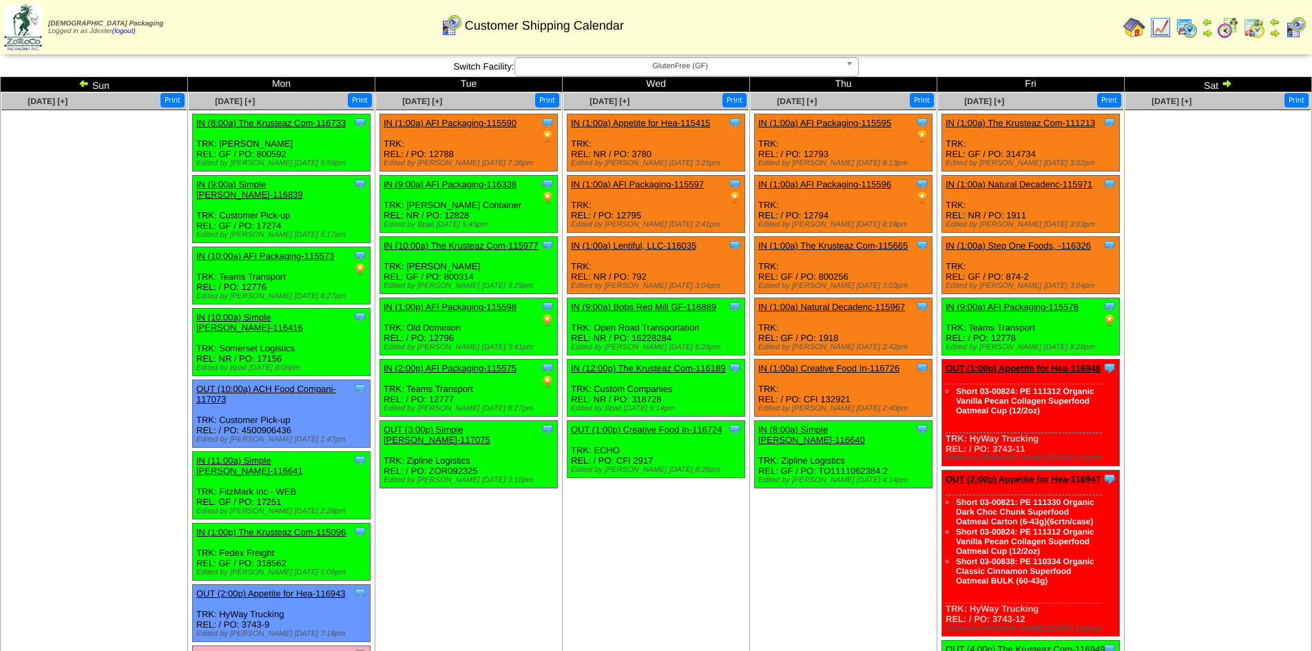
click at [1135, 29] on img at bounding box center [1134, 28] width 22 height 22
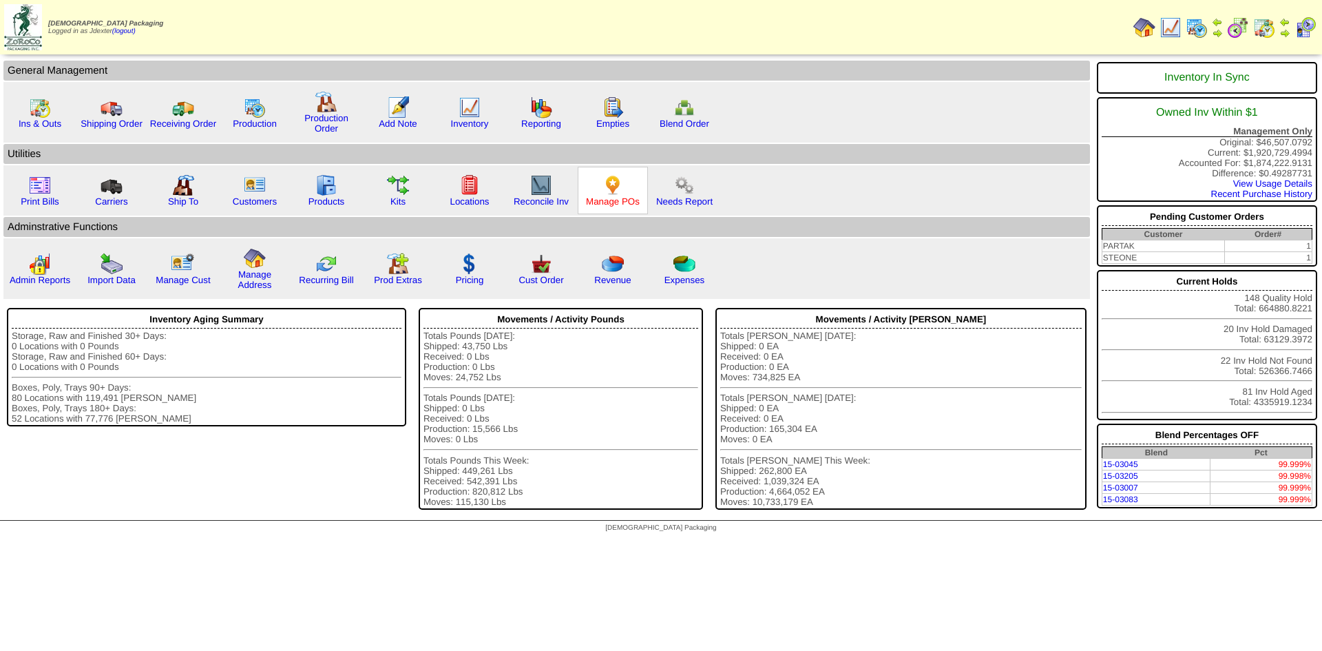
click at [613, 196] on link "Manage POs" at bounding box center [613, 201] width 54 height 10
